Goal: Find specific page/section: Find specific page/section

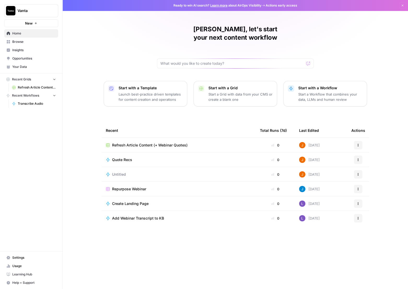
click at [32, 60] on span "Opportunities" at bounding box center [34, 58] width 44 height 5
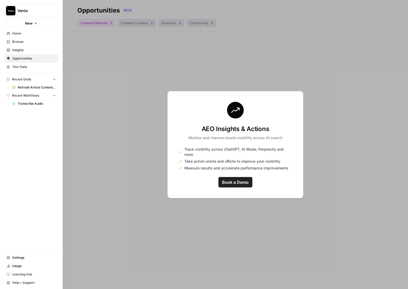
click at [31, 50] on span "Insights" at bounding box center [34, 50] width 44 height 5
click at [26, 34] on span "Home" at bounding box center [34, 33] width 44 height 5
